Goal: Task Accomplishment & Management: Manage account settings

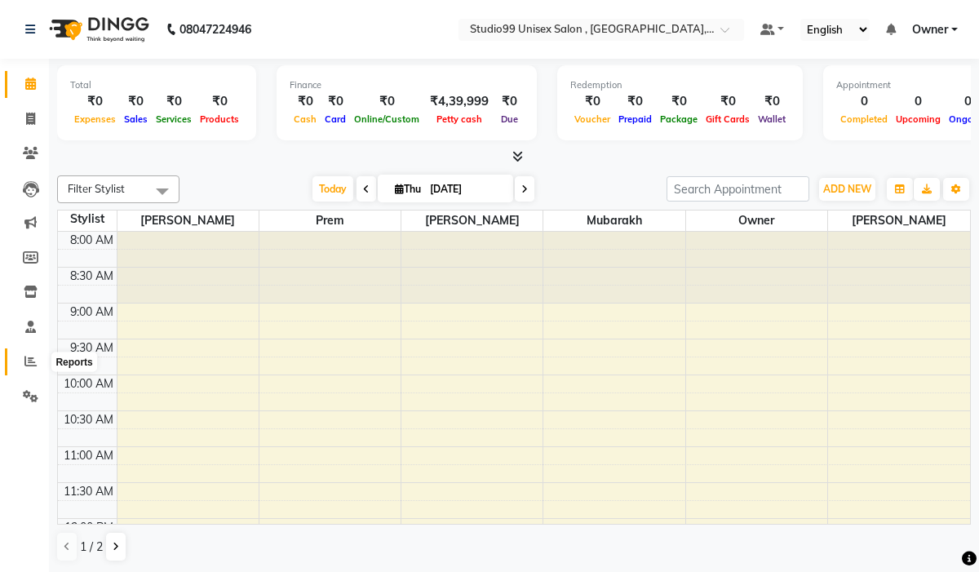
click at [33, 360] on icon at bounding box center [30, 361] width 12 height 12
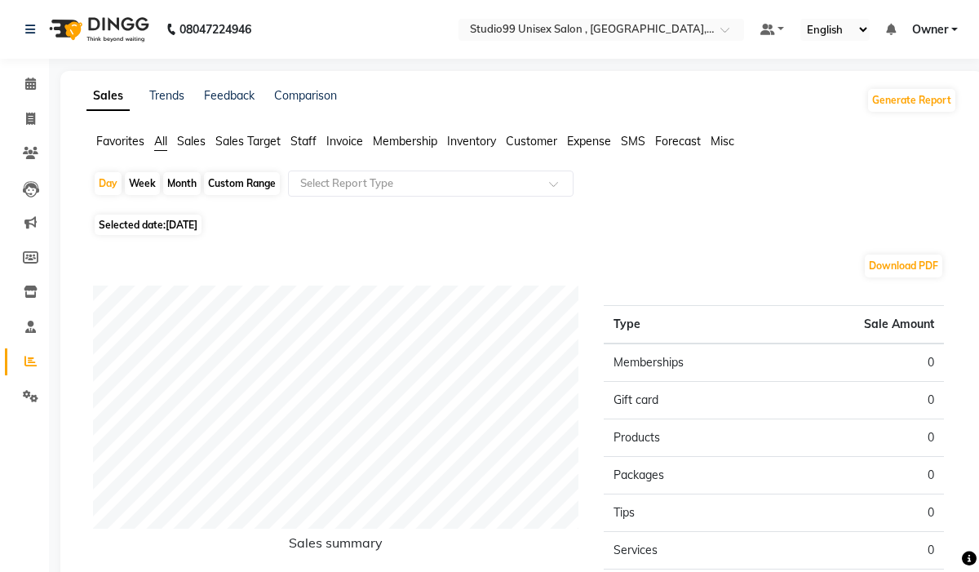
click at [253, 188] on div "Custom Range" at bounding box center [242, 183] width 76 height 23
select select "9"
select select "2025"
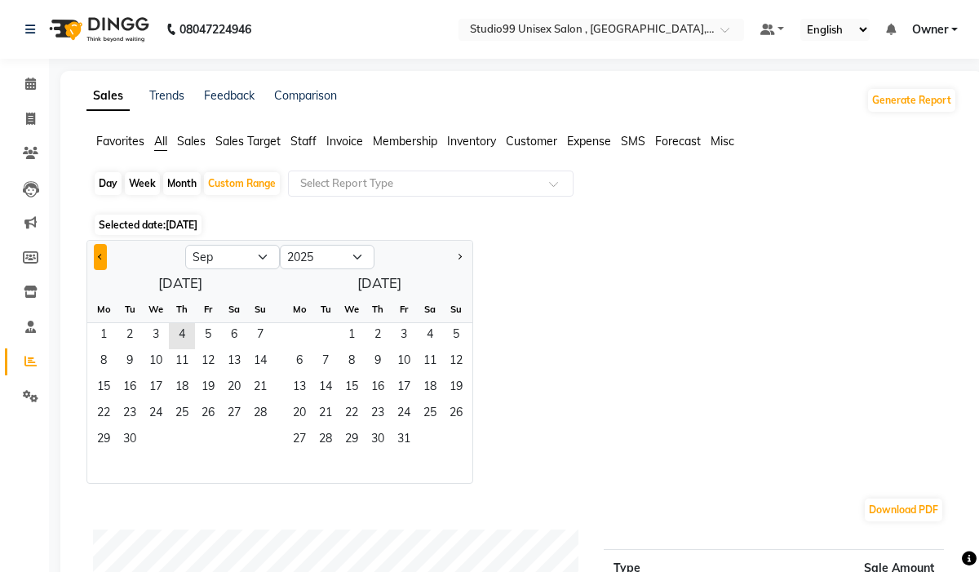
click at [96, 257] on button "Previous month" at bounding box center [100, 257] width 13 height 26
click at [131, 336] on span "1" at bounding box center [130, 336] width 26 height 26
click at [459, 257] on span "Next month" at bounding box center [459, 256] width 6 height 6
select select "8"
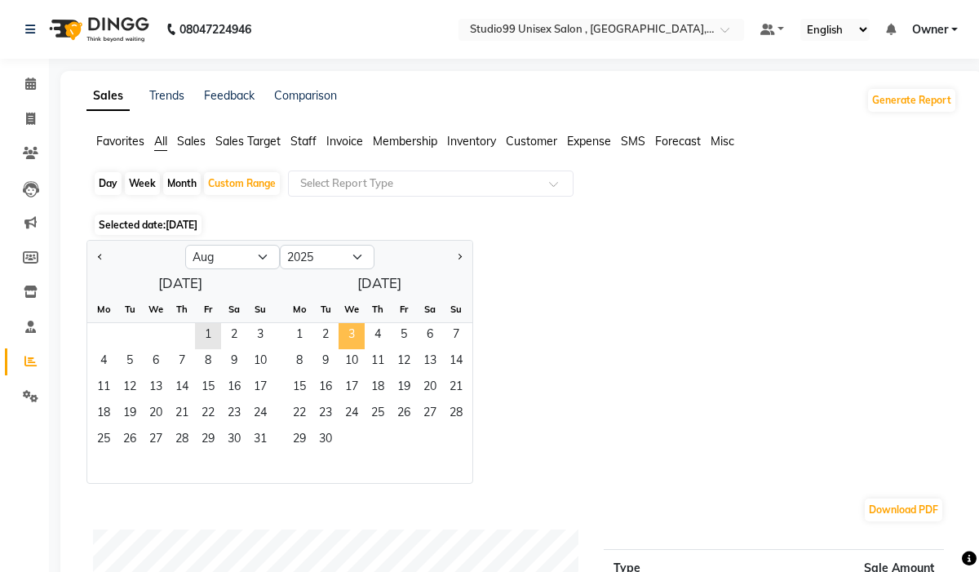
click at [351, 332] on span "3" at bounding box center [352, 336] width 26 height 26
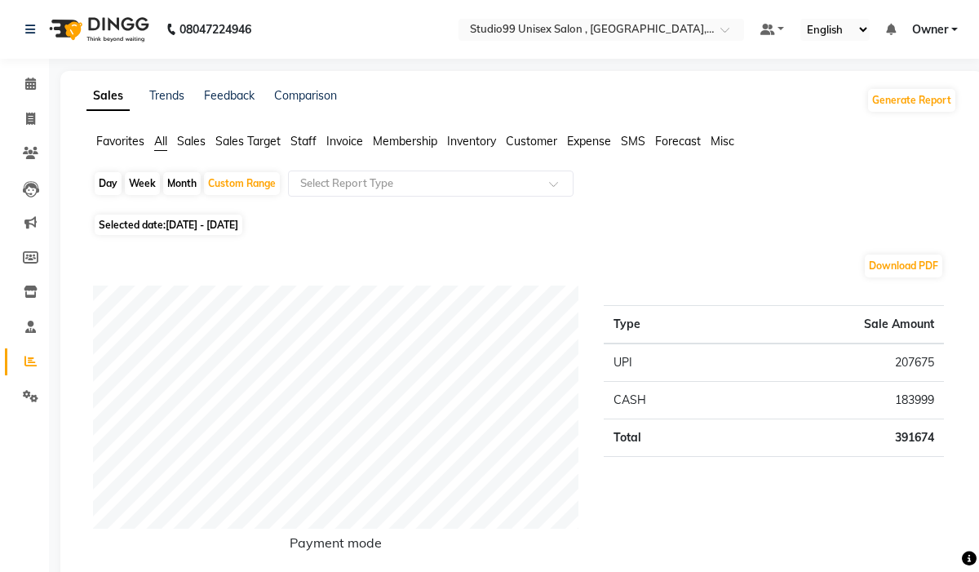
click at [353, 140] on span "Invoice" at bounding box center [344, 141] width 37 height 15
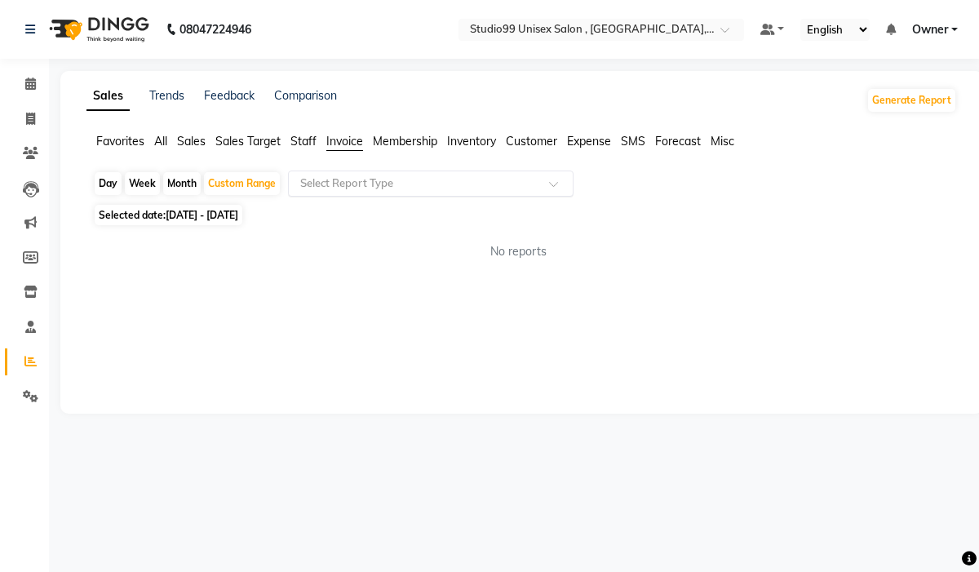
click at [556, 186] on span at bounding box center [559, 188] width 20 height 16
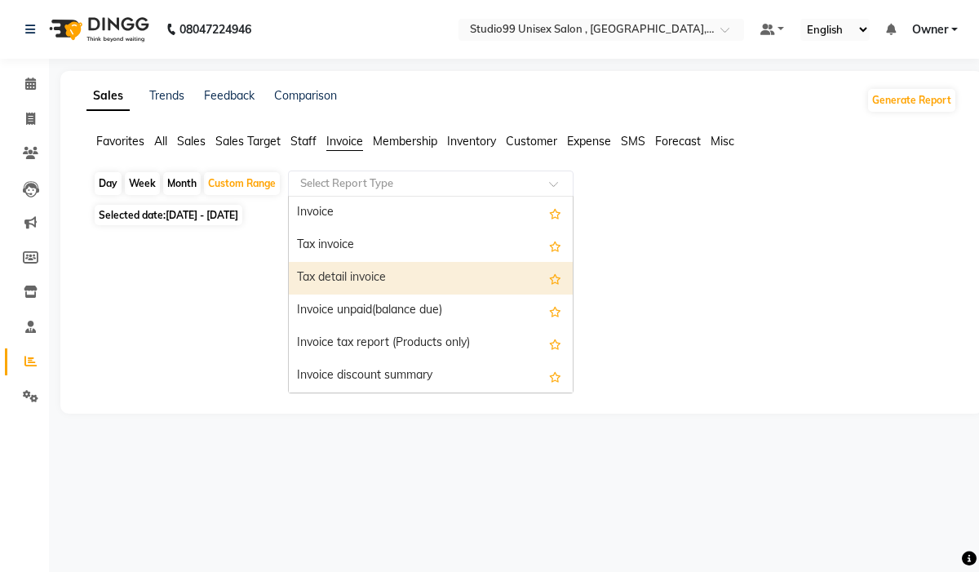
click at [429, 276] on div "Tax detail invoice" at bounding box center [431, 278] width 284 height 33
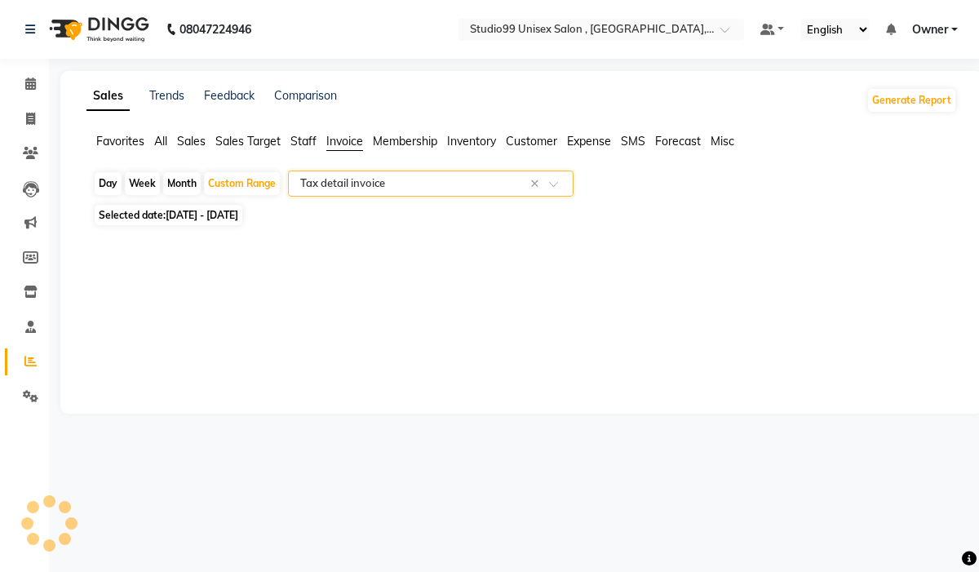
select select "full_report"
select select "csv"
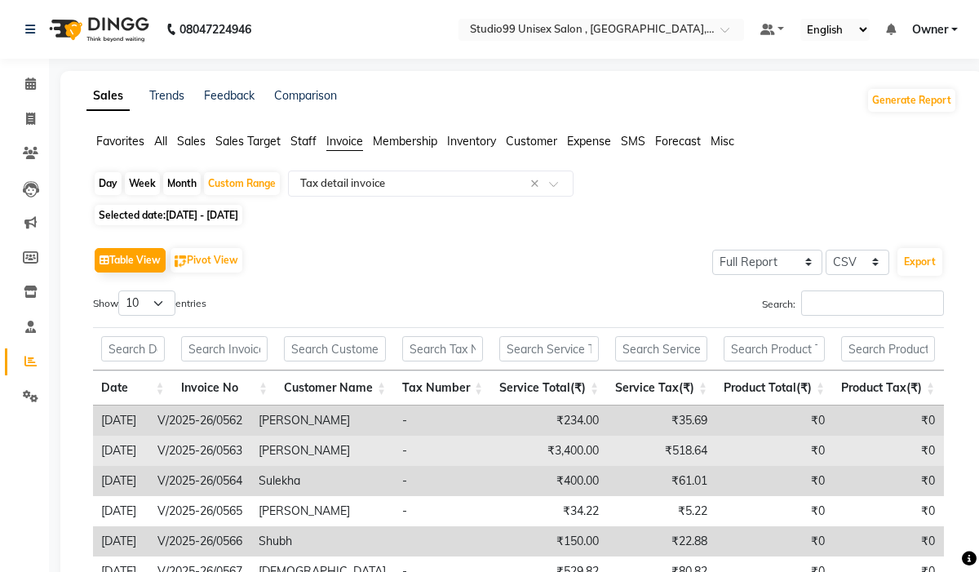
click at [473, 446] on td "-" at bounding box center [442, 451] width 97 height 30
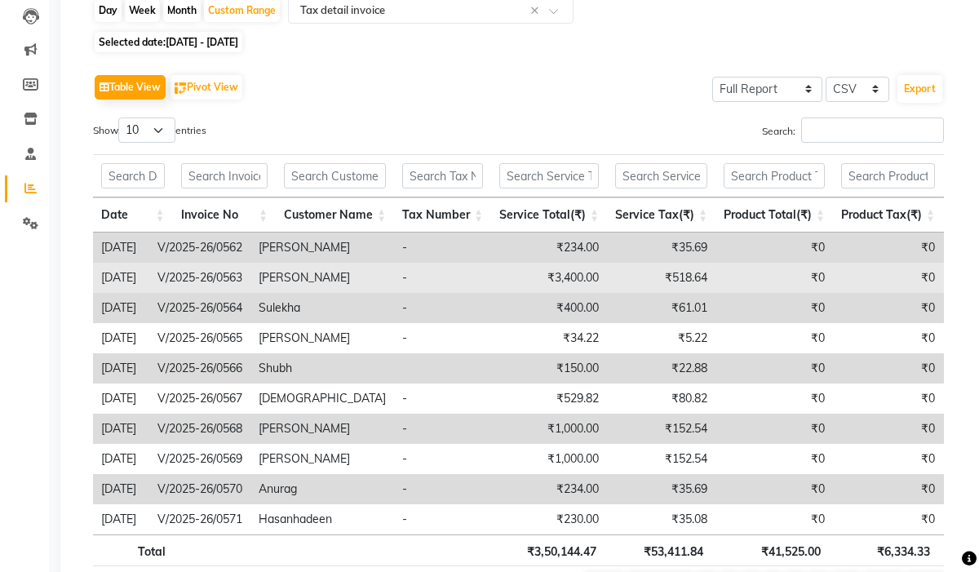
scroll to position [259, 0]
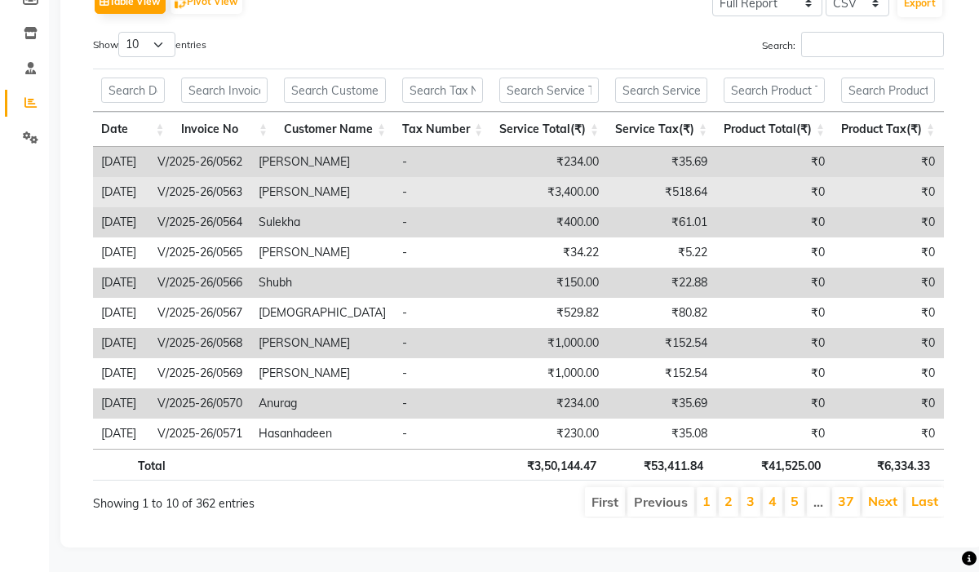
click at [473, 446] on td "-" at bounding box center [442, 434] width 97 height 30
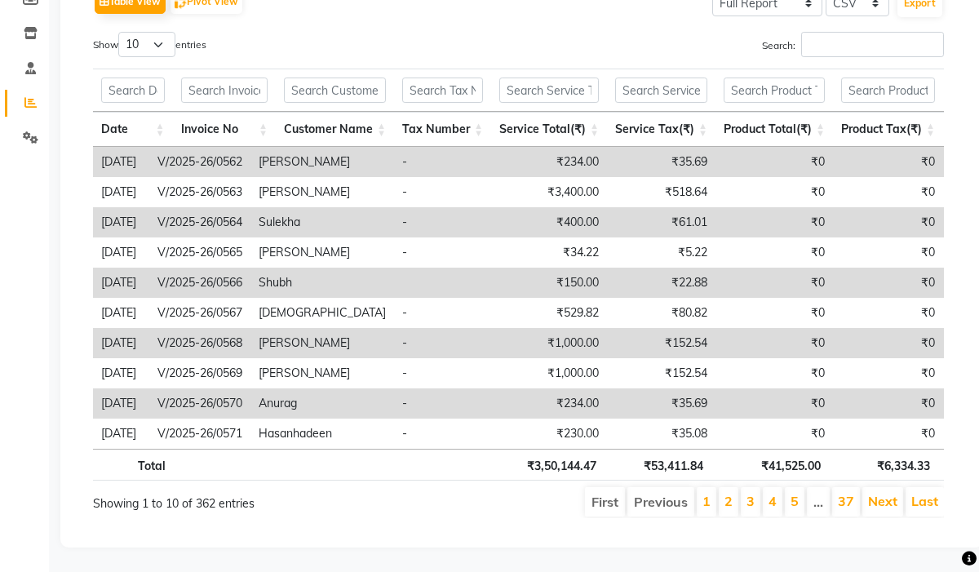
click at [493, 498] on ul "First Previous 1 2 3 4 5 … 37 Next Last" at bounding box center [701, 501] width 486 height 29
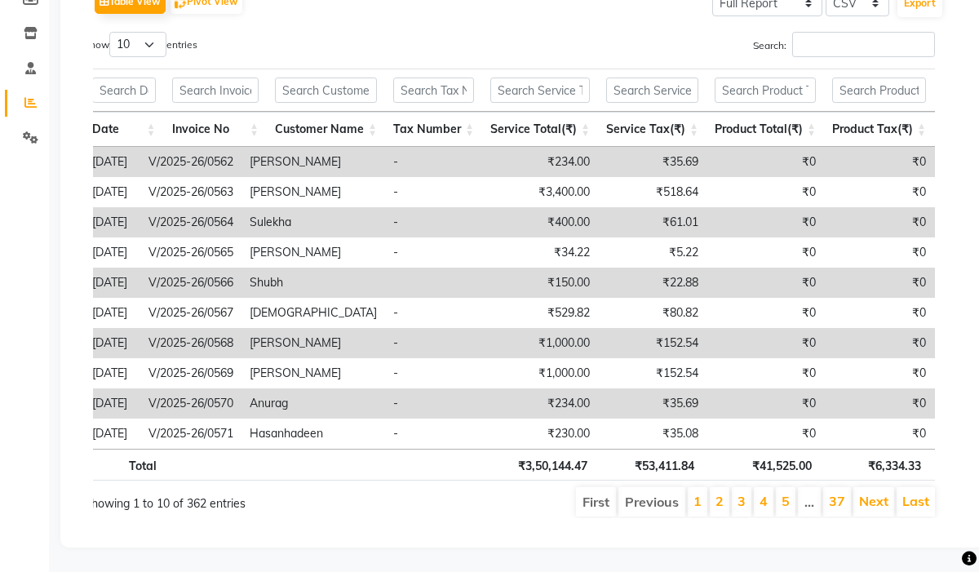
scroll to position [0, 12]
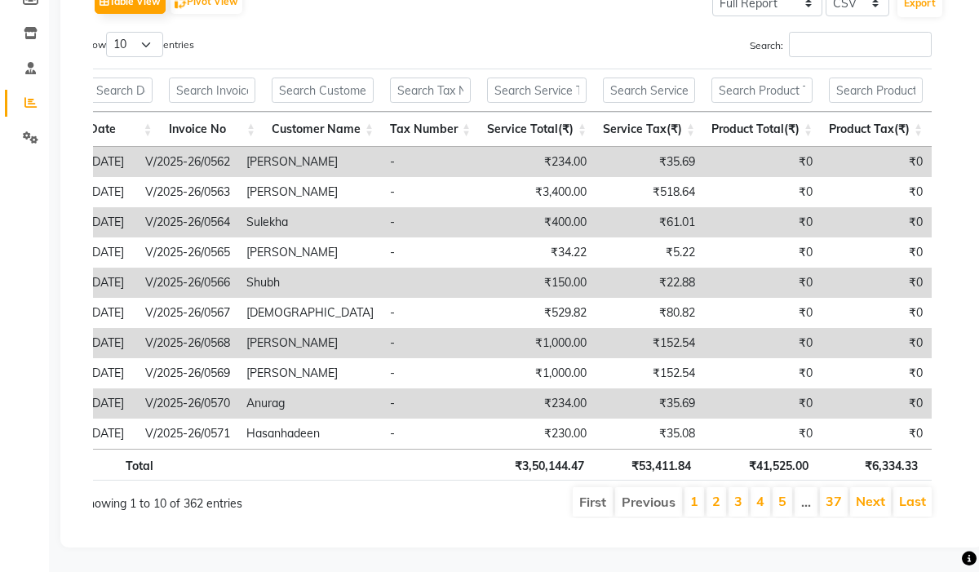
click at [486, 463] on th "₹3,50,144.47" at bounding box center [535, 465] width 114 height 32
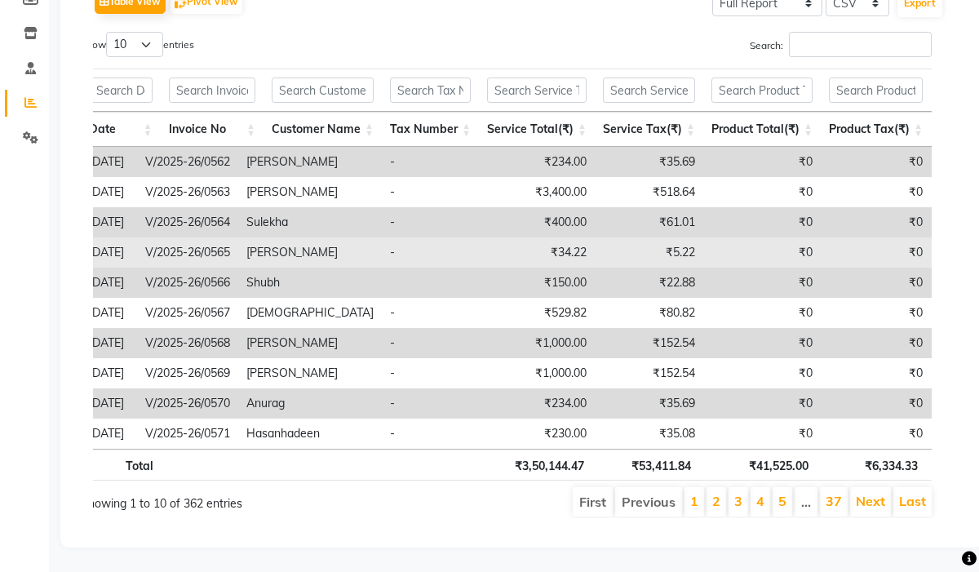
click at [729, 257] on td "₹0" at bounding box center [761, 252] width 117 height 30
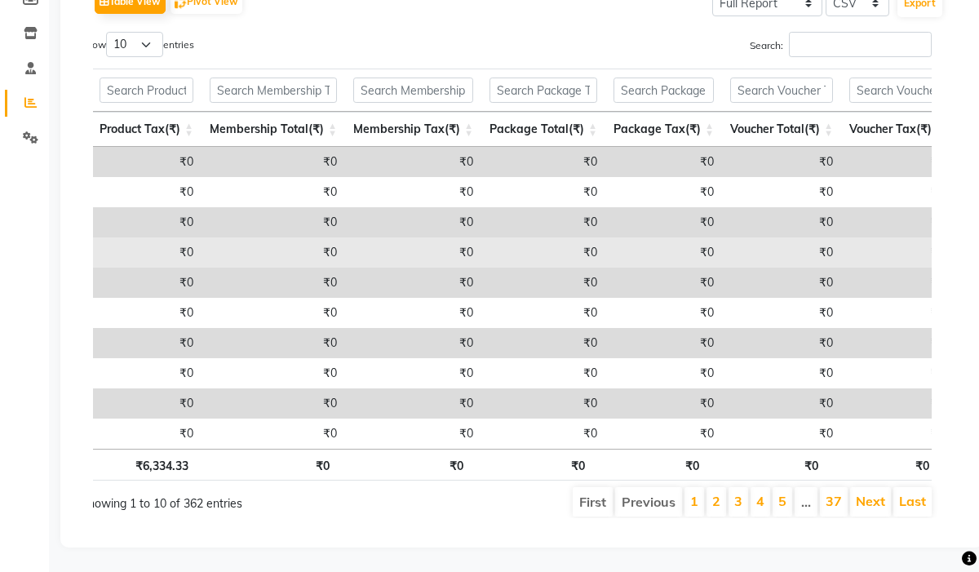
scroll to position [0, 849]
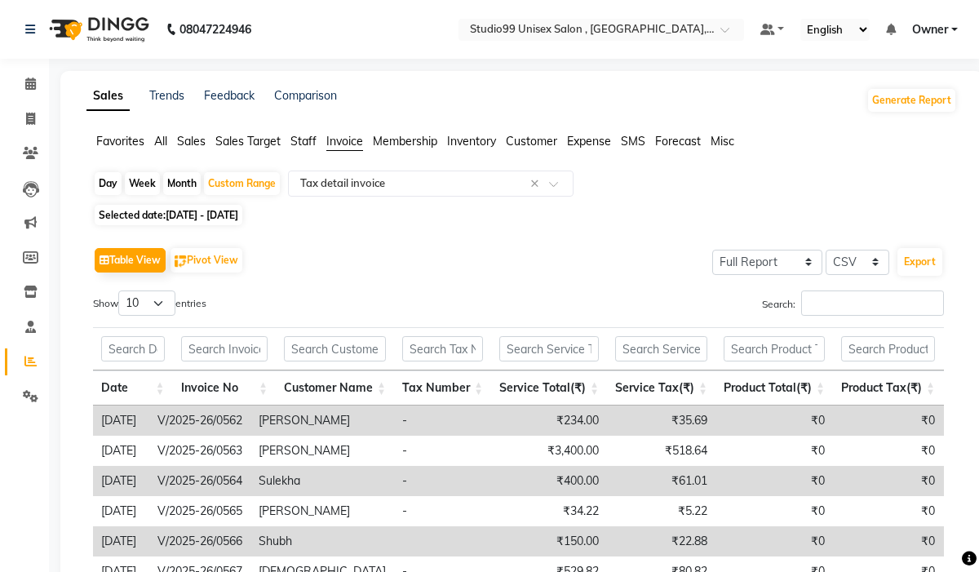
click at [577, 131] on div "Sales Trends Feedback Comparison Generate Report Favorites All Sales Sales Targ…" at bounding box center [521, 438] width 923 height 735
click at [371, 204] on div "Day Week Month Custom Range Select Report Type × Tax detail invoice × Selected …" at bounding box center [521, 480] width 871 height 619
click at [26, 121] on icon at bounding box center [30, 119] width 9 height 12
select select "service"
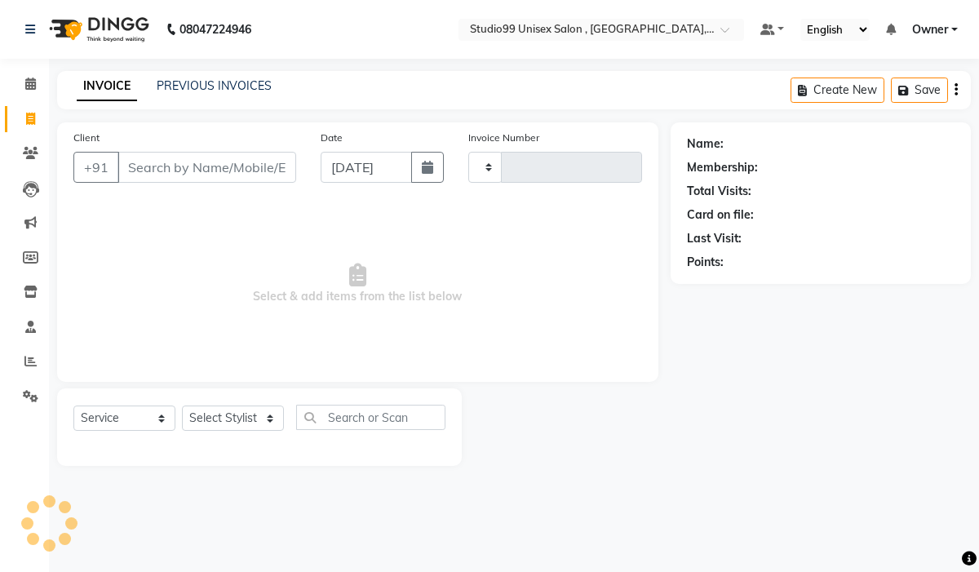
type input "0926"
select select "8117"
click at [231, 89] on link "PREVIOUS INVOICES" at bounding box center [214, 85] width 115 height 15
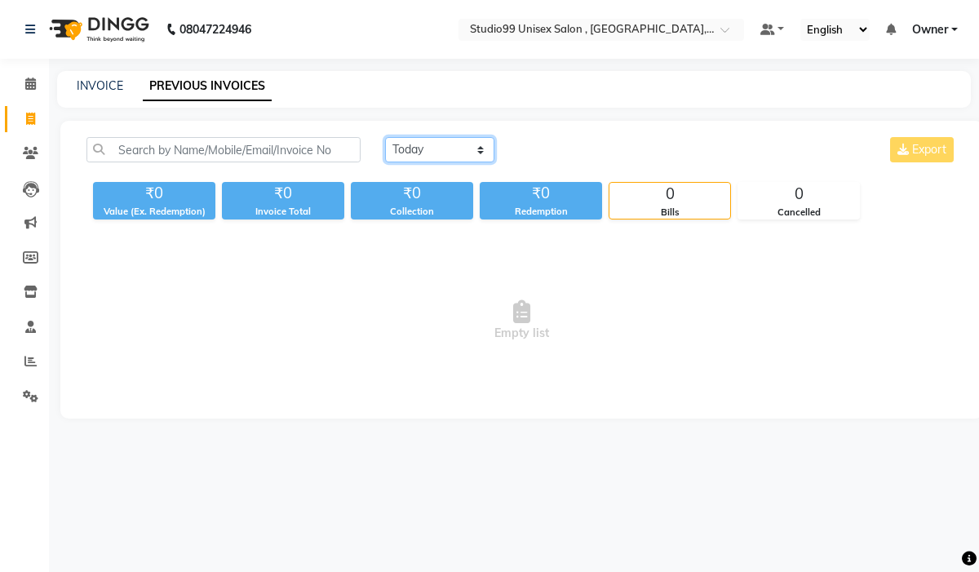
click at [480, 151] on select "[DATE] [DATE] Custom Range" at bounding box center [439, 149] width 109 height 25
select select "[DATE]"
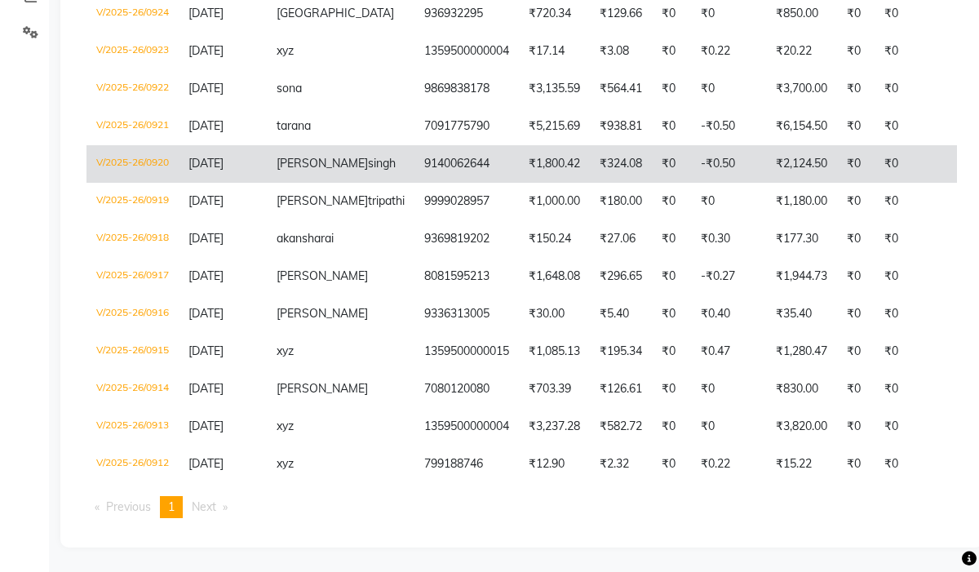
scroll to position [380, 0]
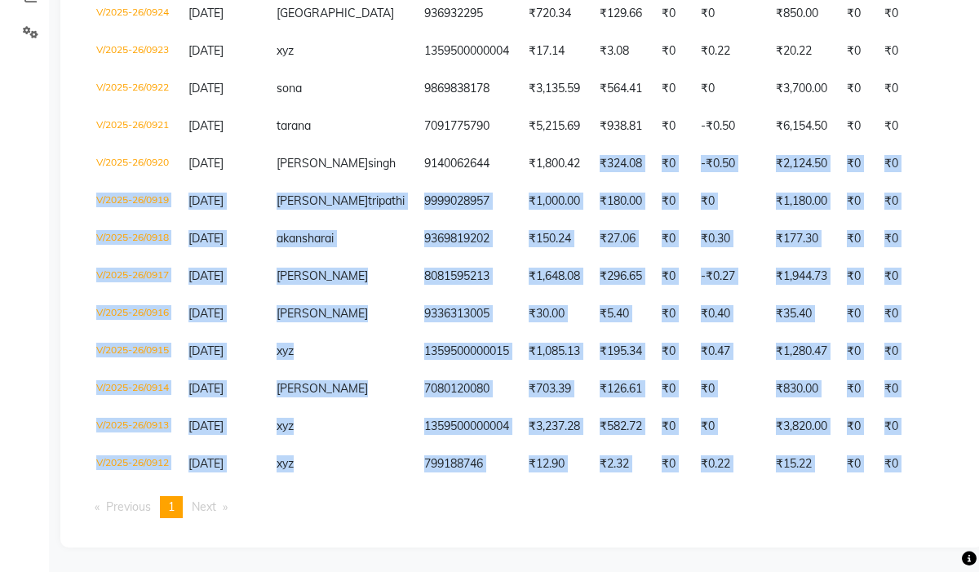
click at [574, 513] on div "Invoice No. Invoice Date Client Name Mobile No. Net Tax Fee Round Off Total Tip…" at bounding box center [522, 225] width 890 height 611
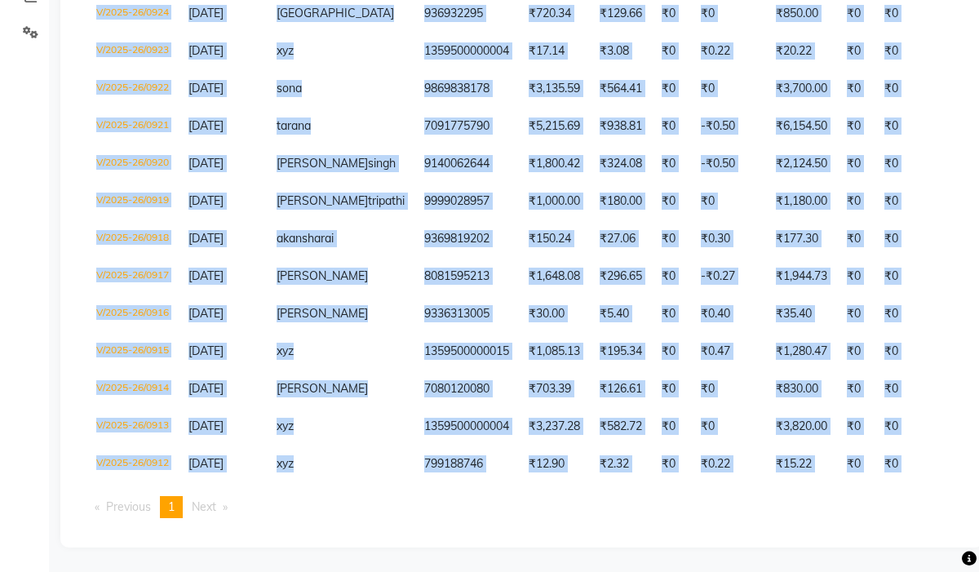
drag, startPoint x: 568, startPoint y: 515, endPoint x: 508, endPoint y: 642, distance: 140.5
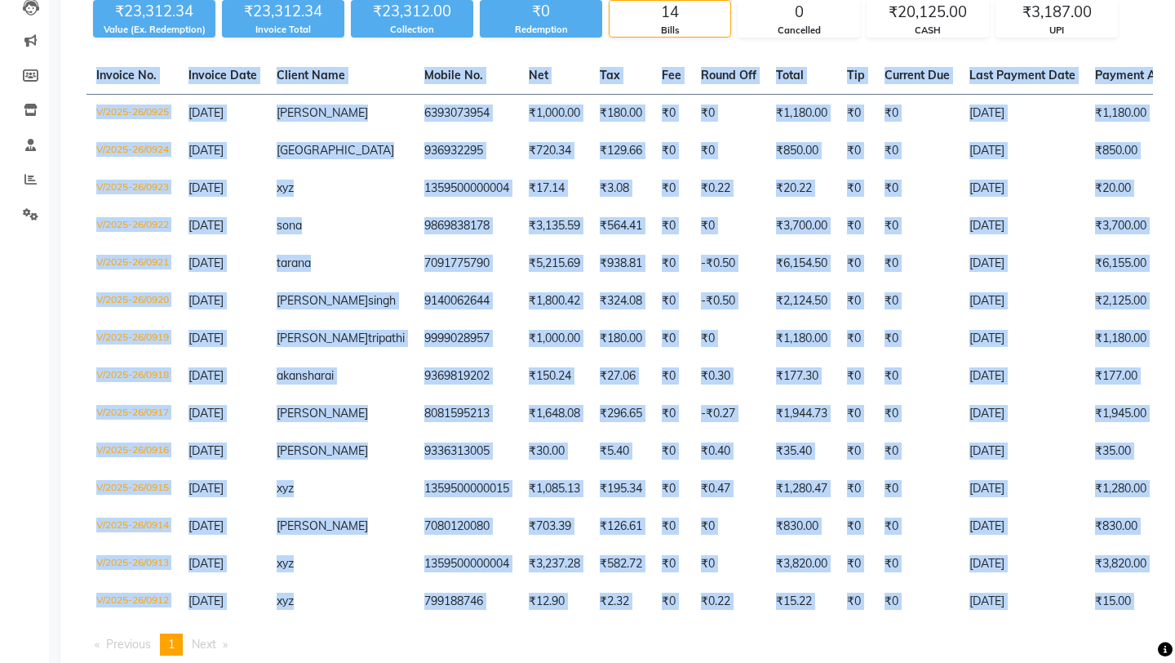
scroll to position [180, 0]
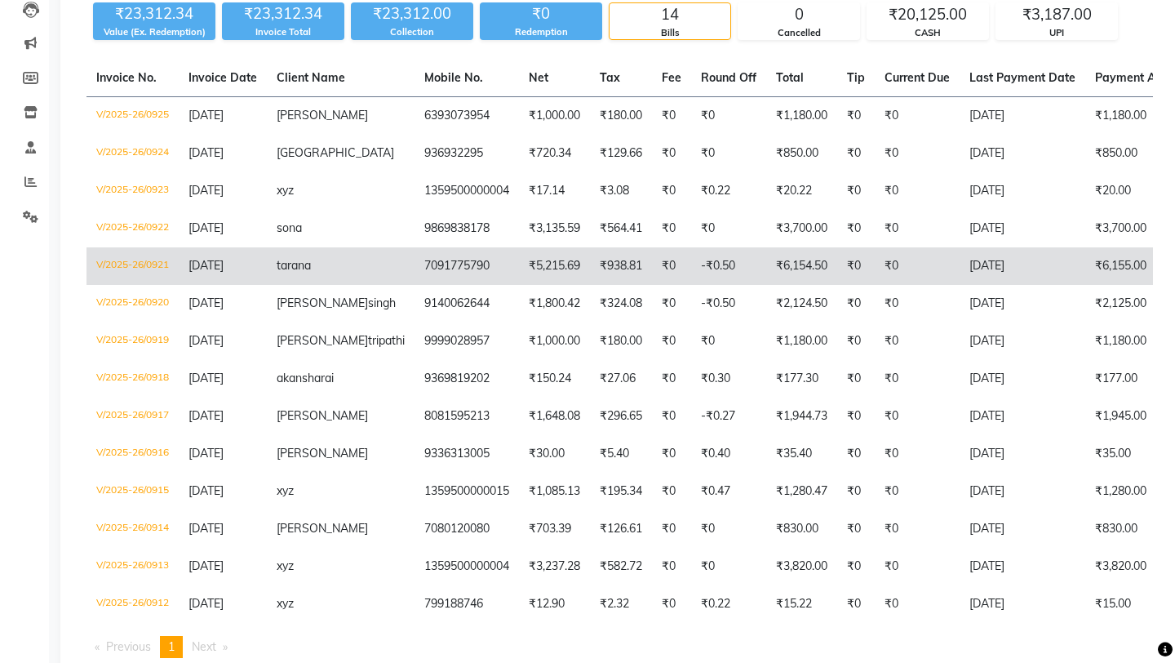
click at [157, 267] on td "V/2025-26/0921" at bounding box center [132, 266] width 92 height 38
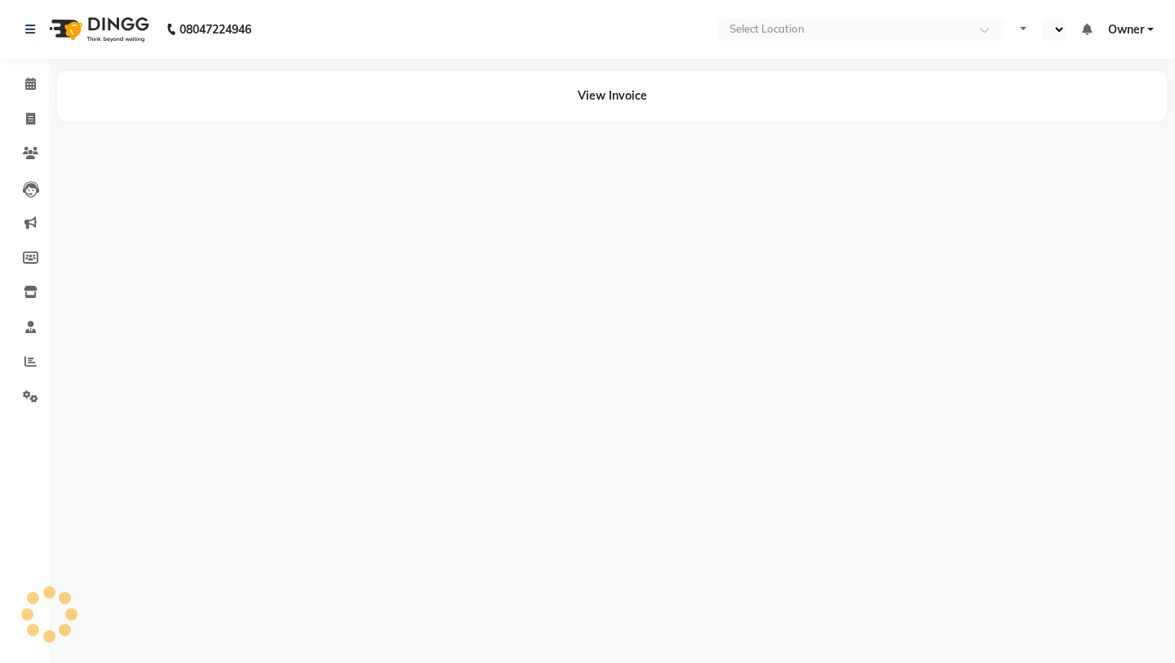
select select "en"
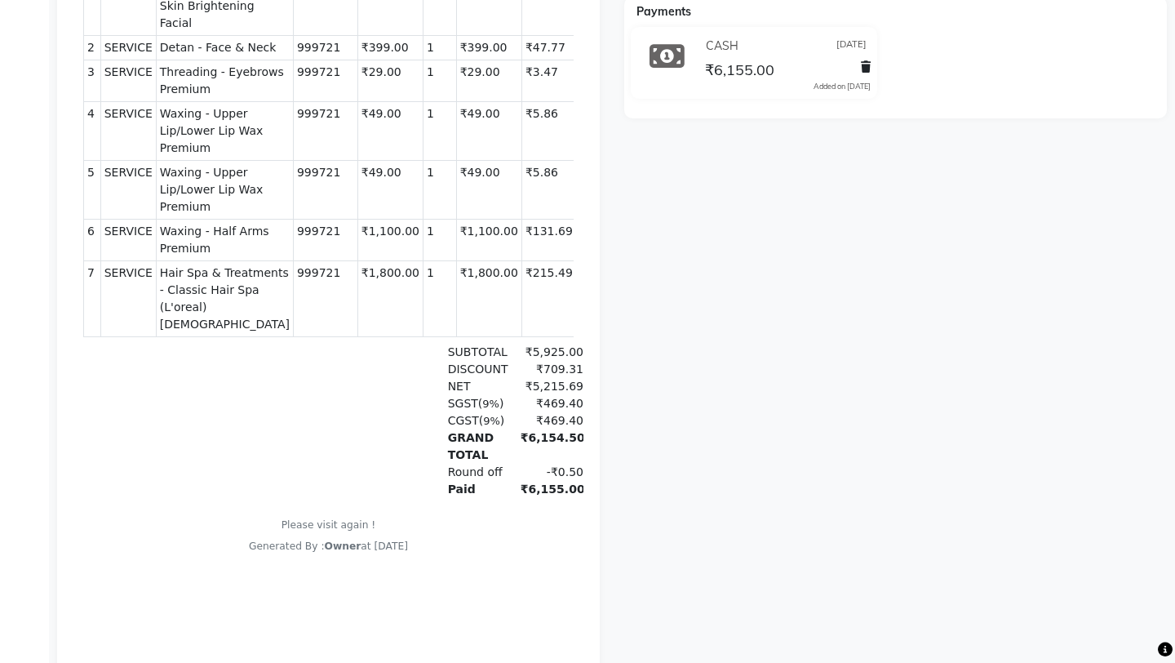
scroll to position [457, 0]
